Goal: Find specific page/section: Find specific page/section

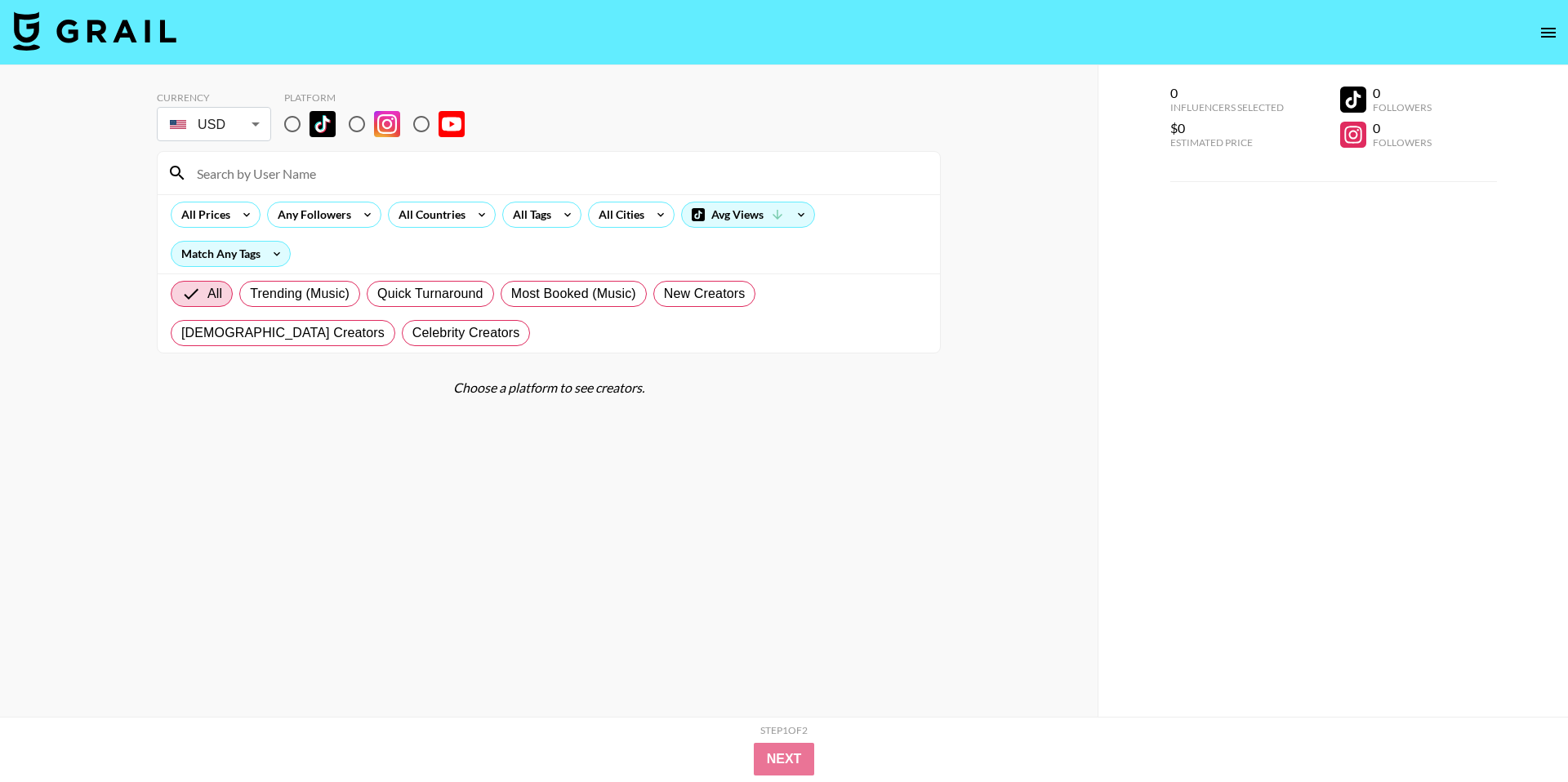
click at [294, 122] on input "radio" at bounding box center [292, 124] width 34 height 34
radio input "true"
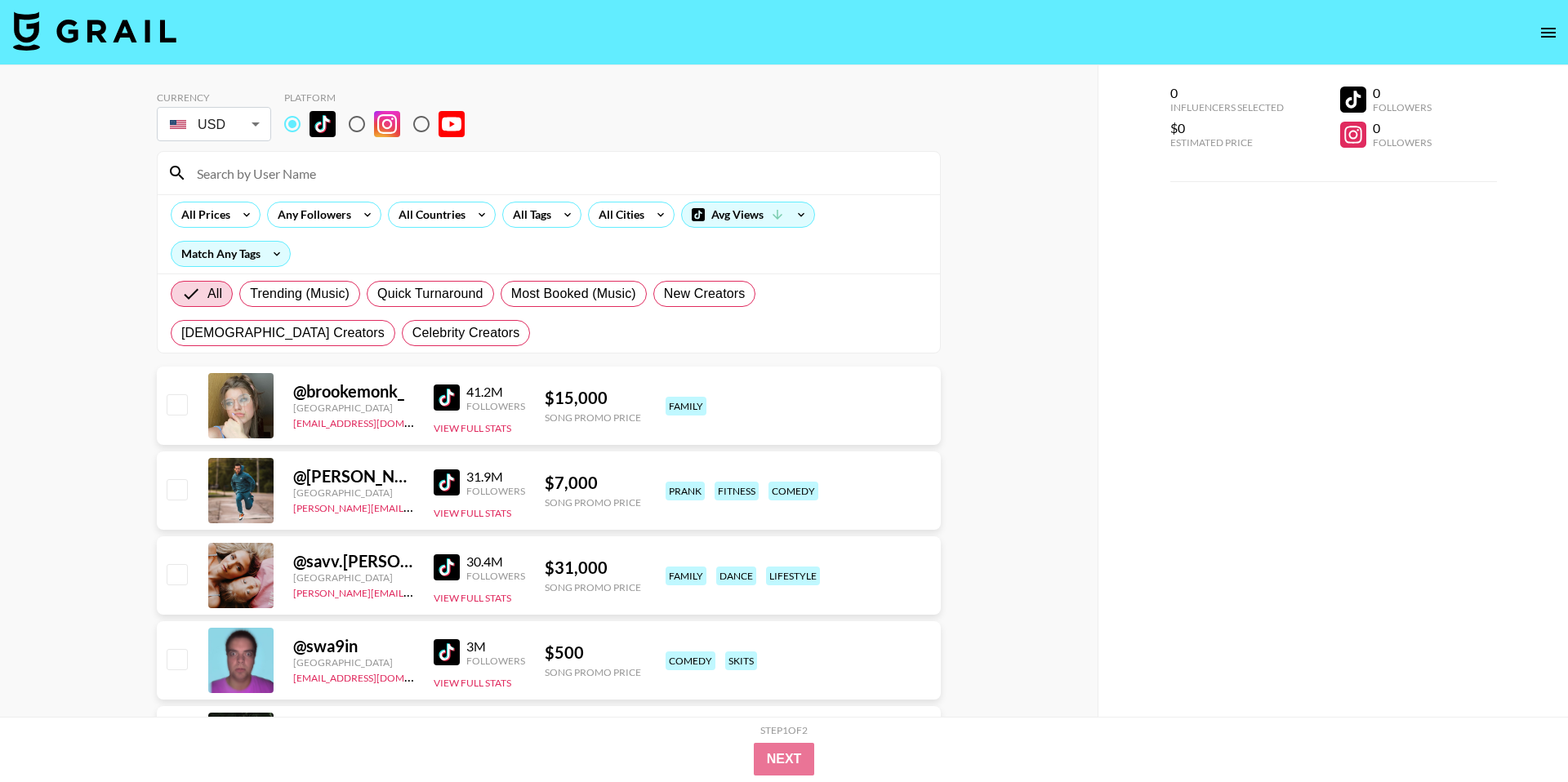
click at [337, 177] on input at bounding box center [558, 173] width 743 height 26
paste input "itaintbee"
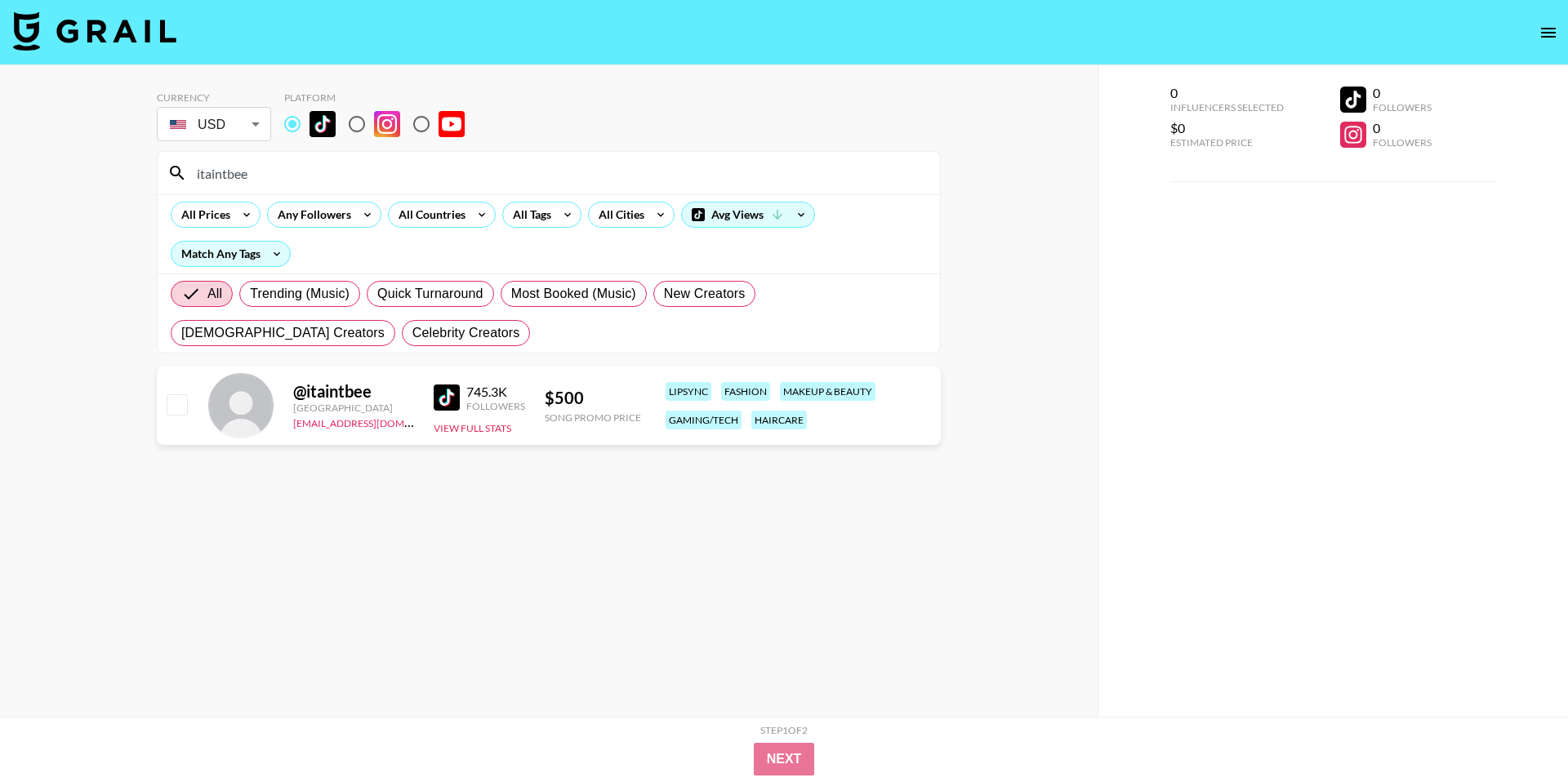
paste input "sairaayan__"
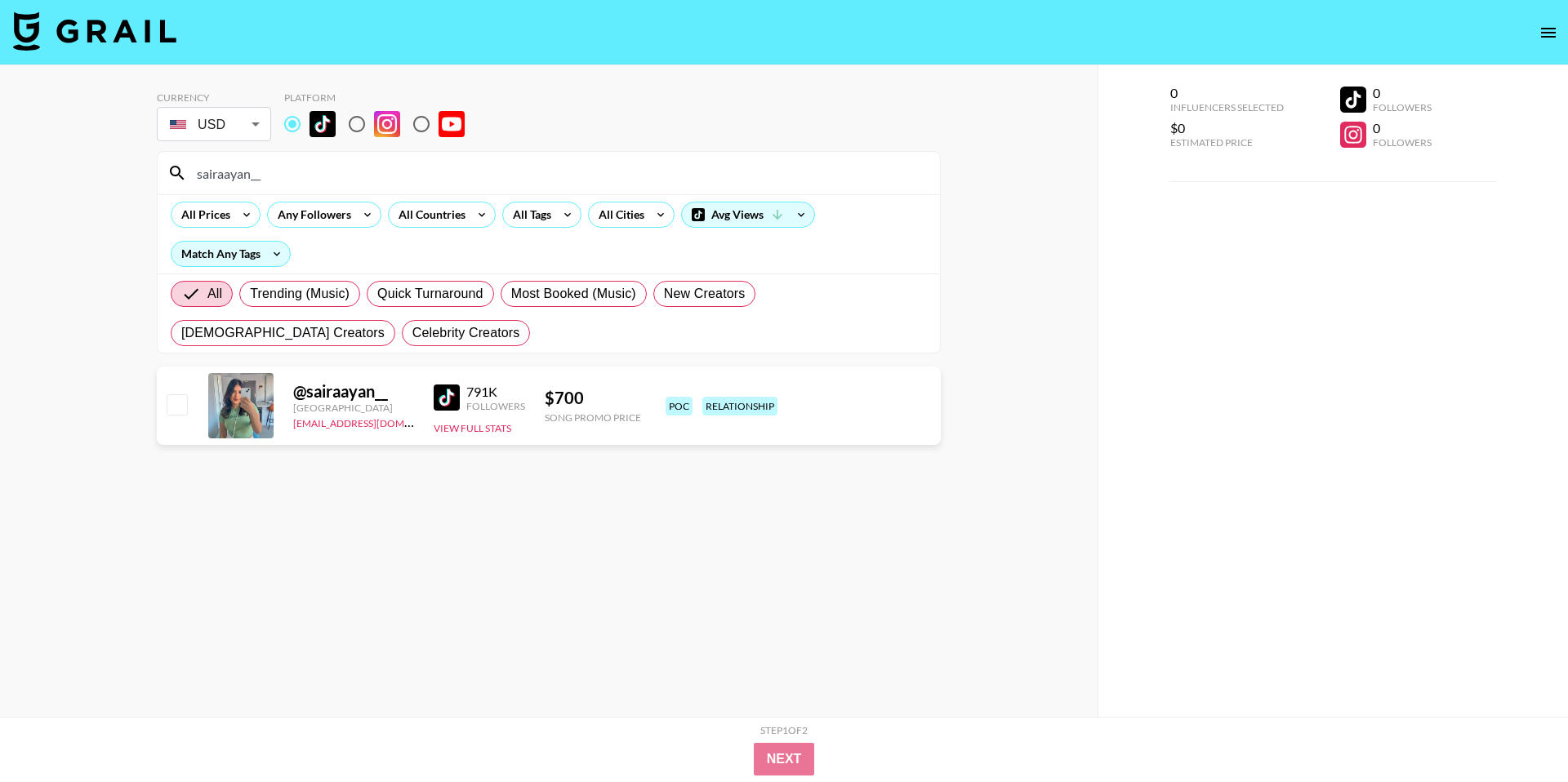
paste input "maryxm.mx"
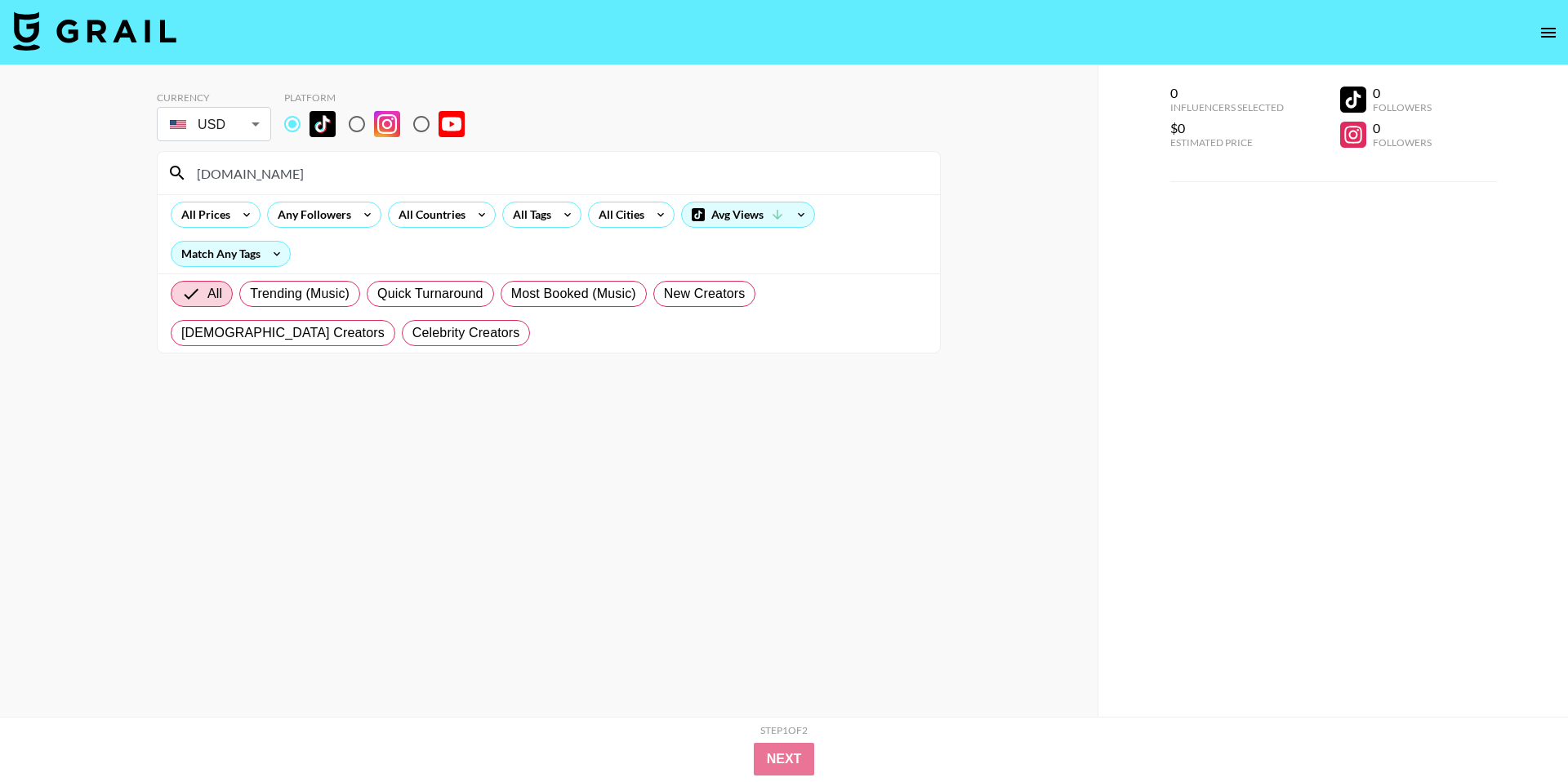
type input "maryxm.mx"
click at [477, 175] on input at bounding box center [558, 173] width 743 height 26
click at [289, 126] on input "radio" at bounding box center [292, 124] width 34 height 34
radio input "true"
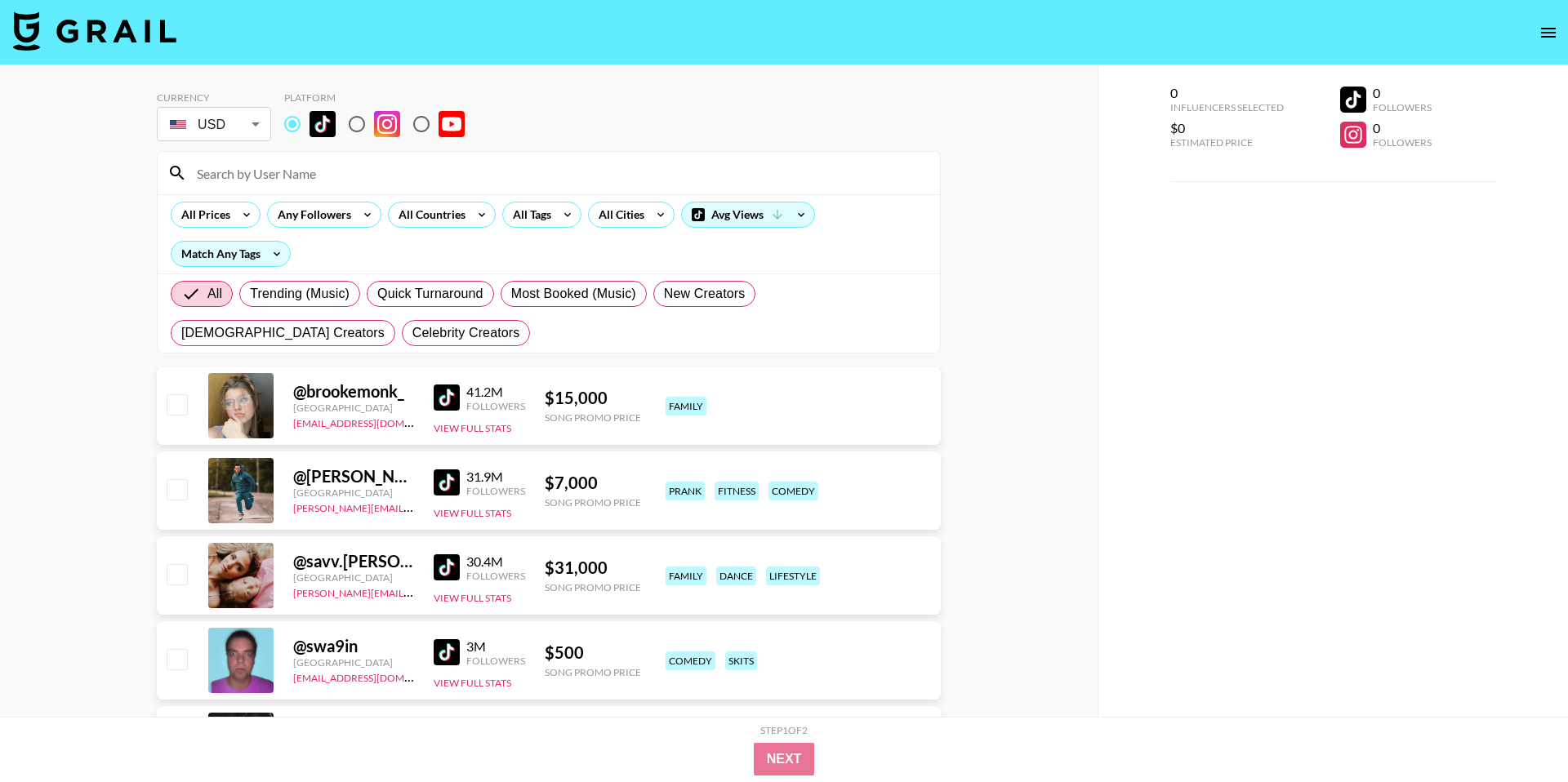
click at [334, 191] on div at bounding box center [548, 173] width 782 height 42
click at [340, 175] on input at bounding box center [558, 173] width 743 height 26
paste input "isabell.lindstrm"
type input "isabell.lindstrm"
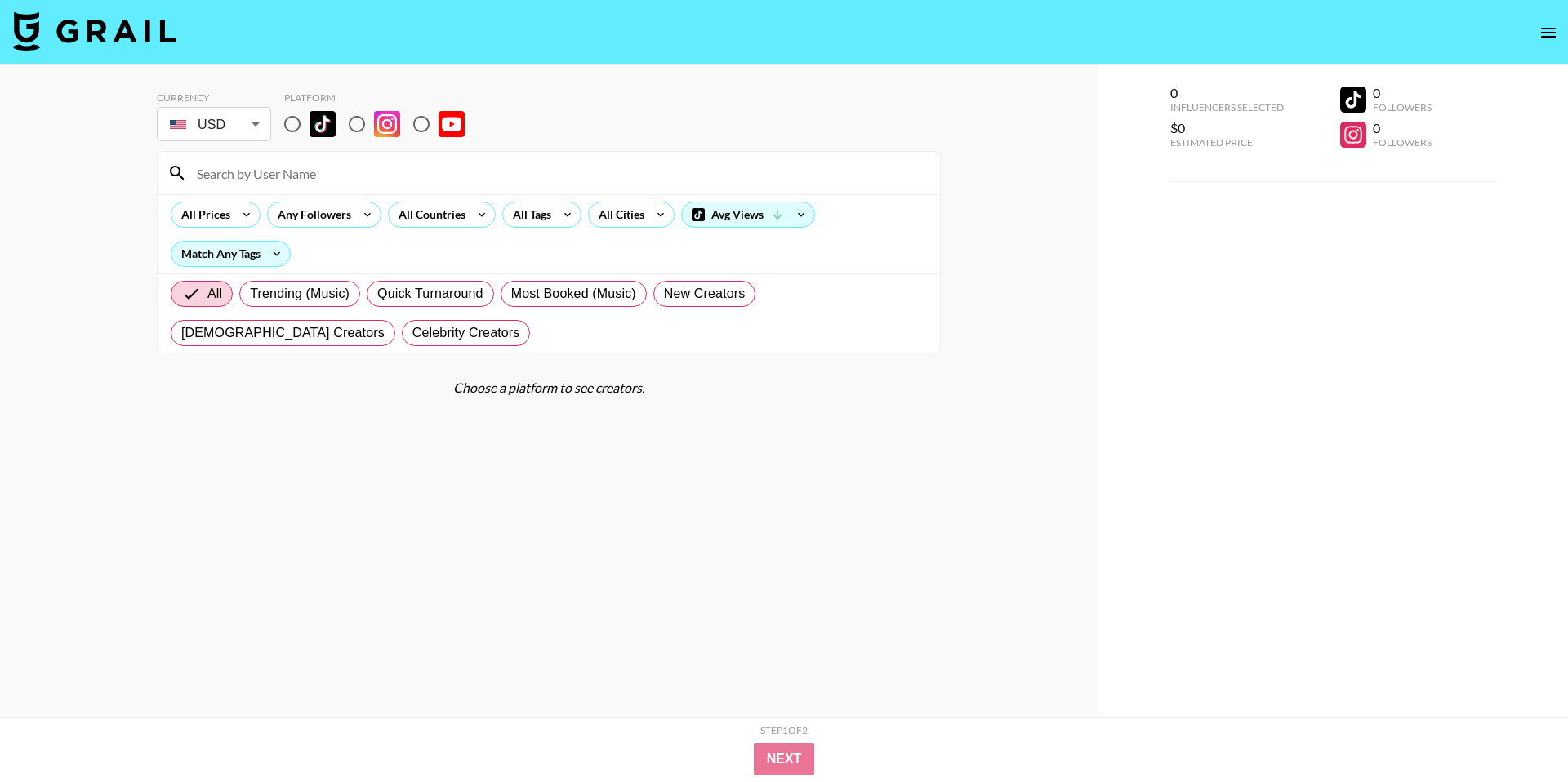
drag, startPoint x: 300, startPoint y: 125, endPoint x: 318, endPoint y: 166, distance: 44.8
click at [300, 126] on input "radio" at bounding box center [292, 124] width 34 height 34
radio input "true"
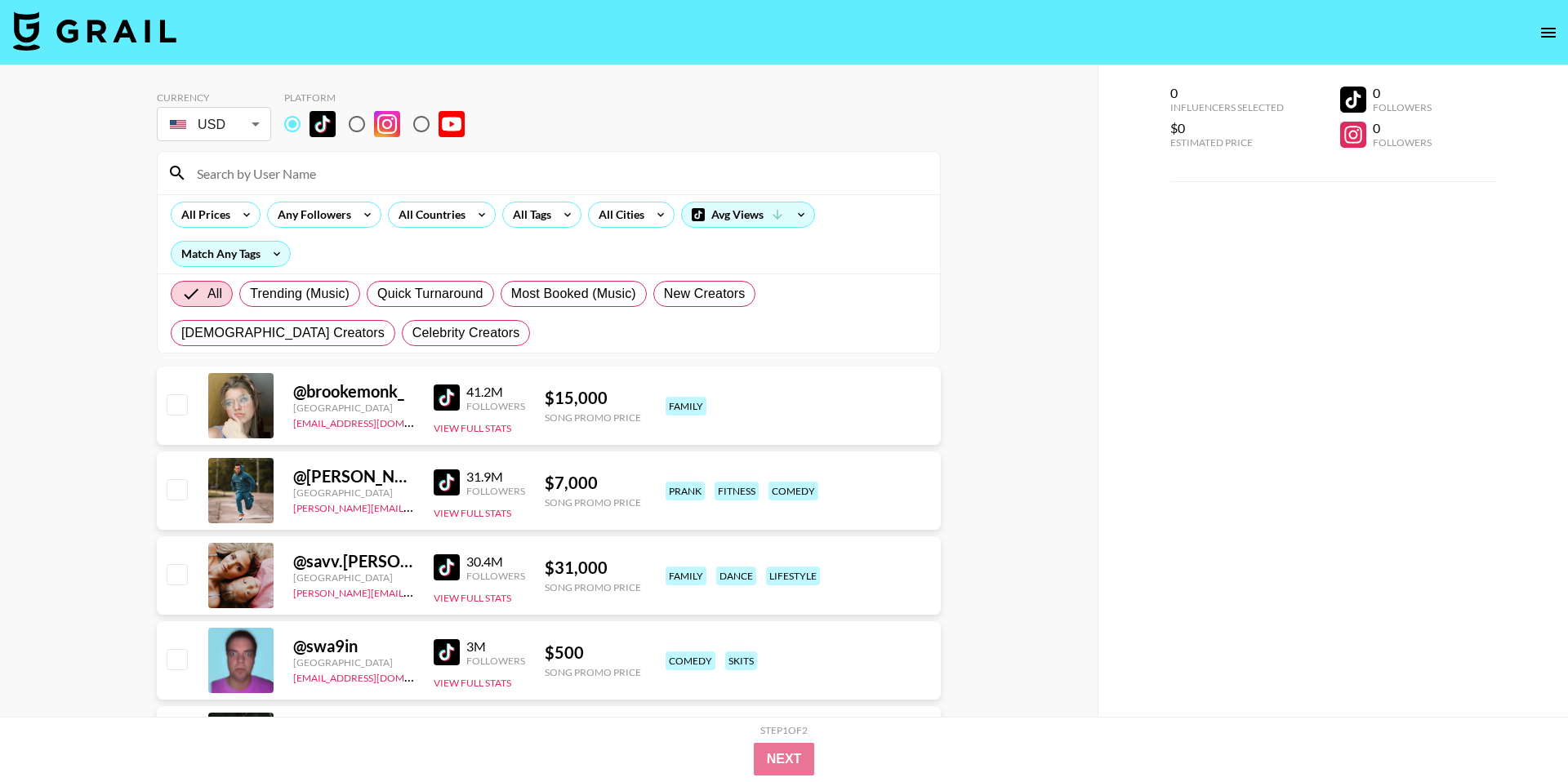
click at [320, 169] on input at bounding box center [558, 173] width 743 height 26
paste input "[DOMAIN_NAME]"
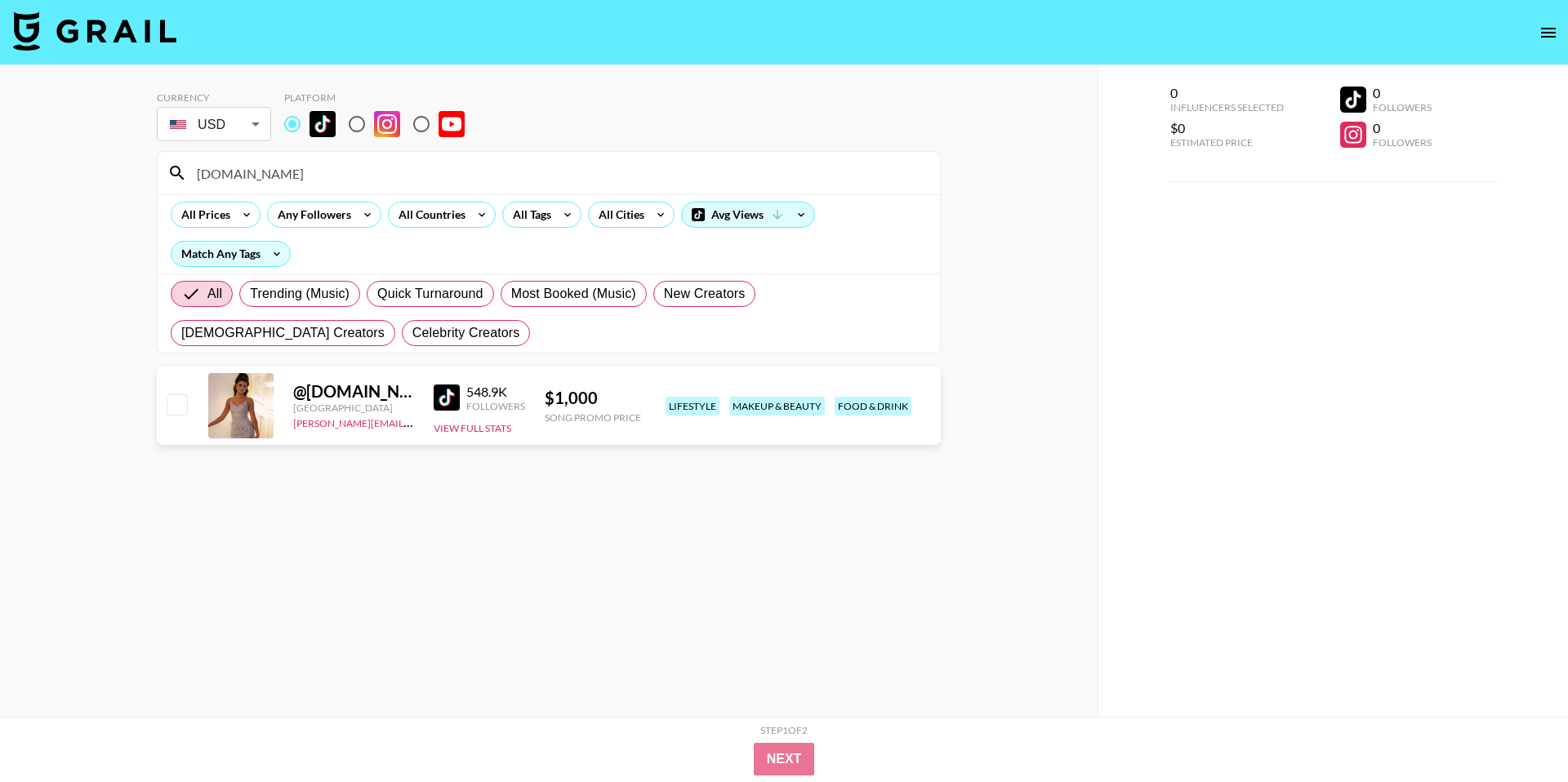
paste input "nada.alhaj"
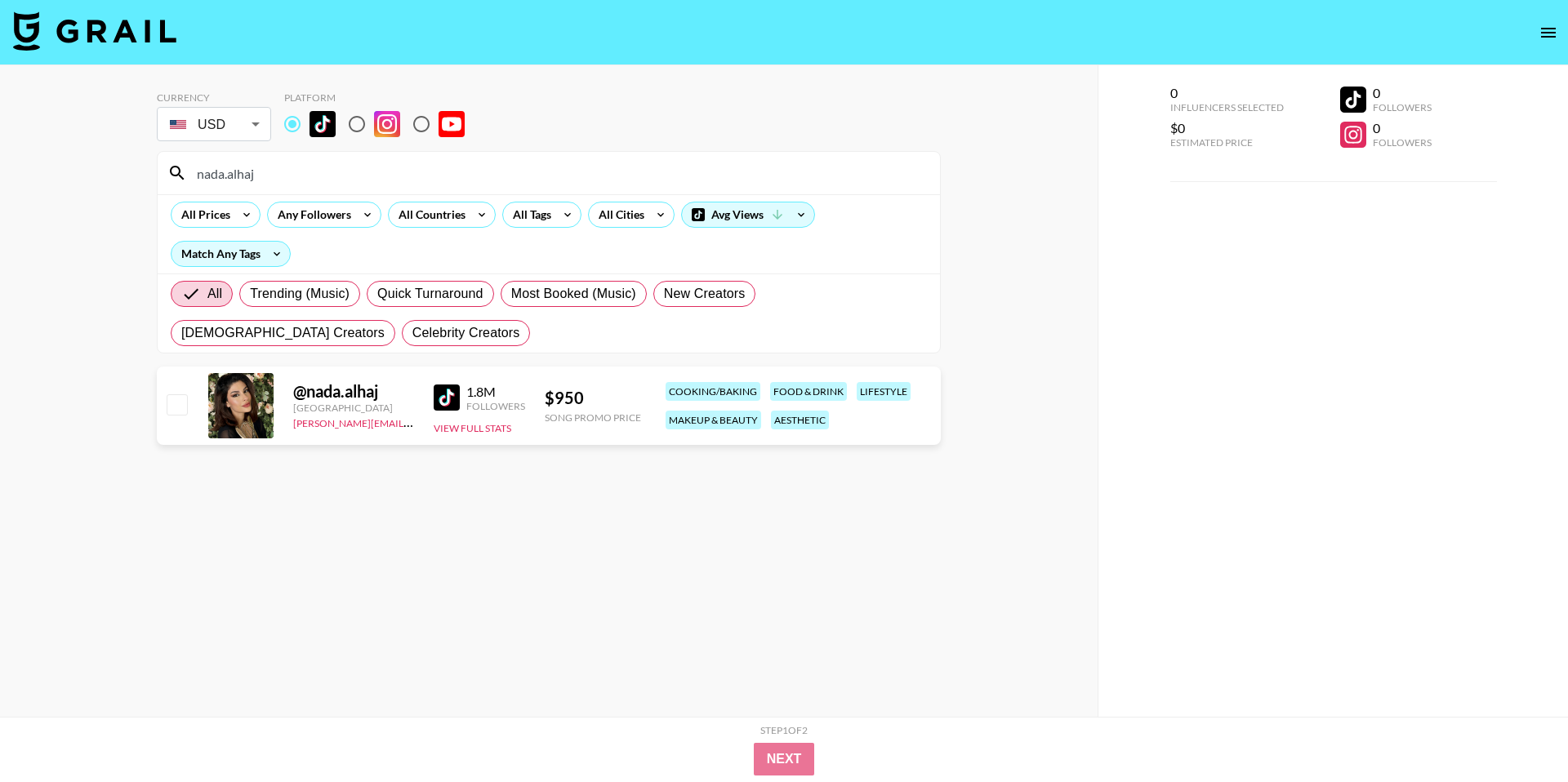
type input "nada.alhaj"
click at [325, 175] on input "kileeelizabeth" at bounding box center [558, 173] width 743 height 26
paste input "sairaayan__"
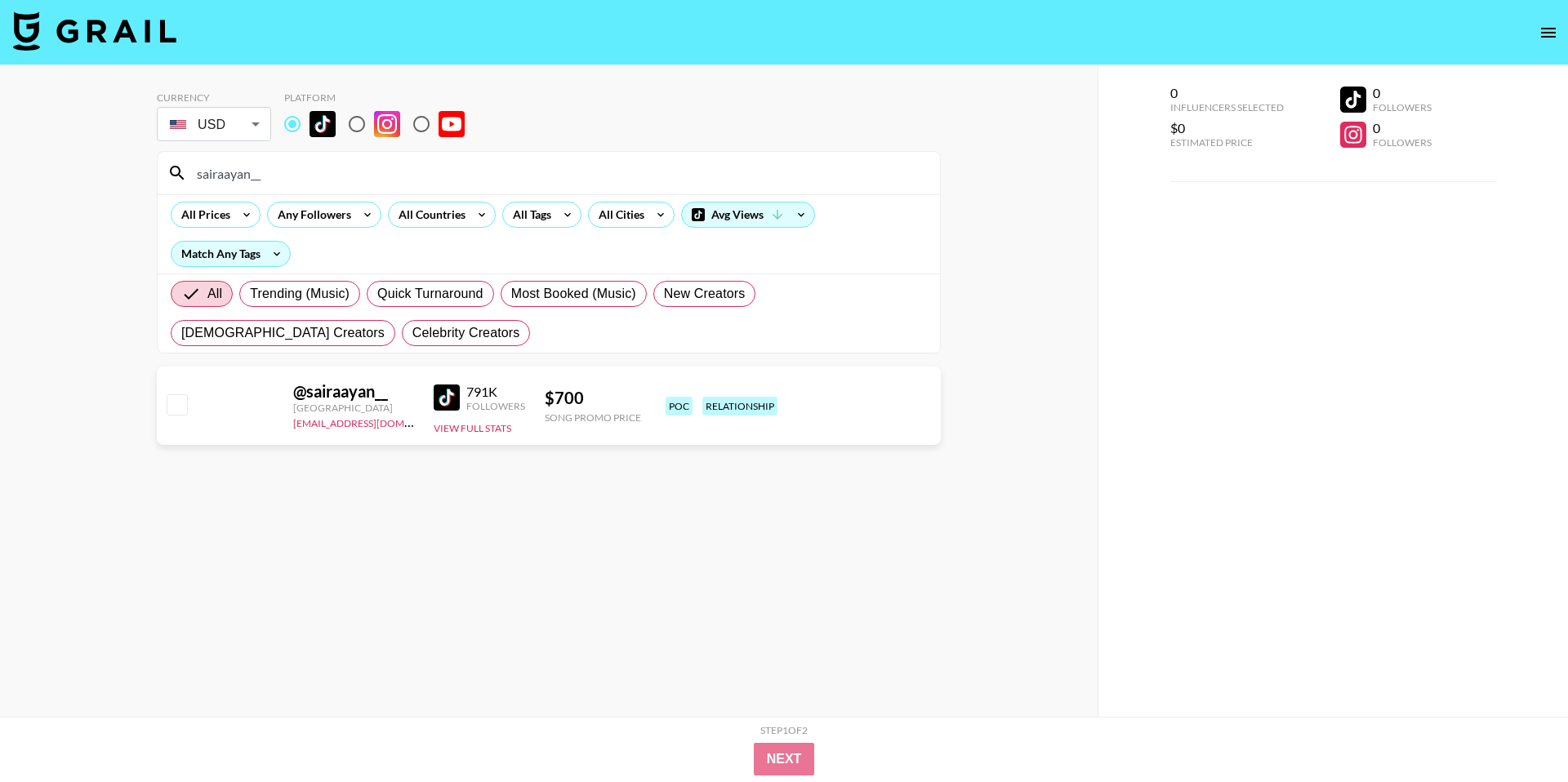
type input "sairaayan__"
